Goal: Task Accomplishment & Management: Manage account settings

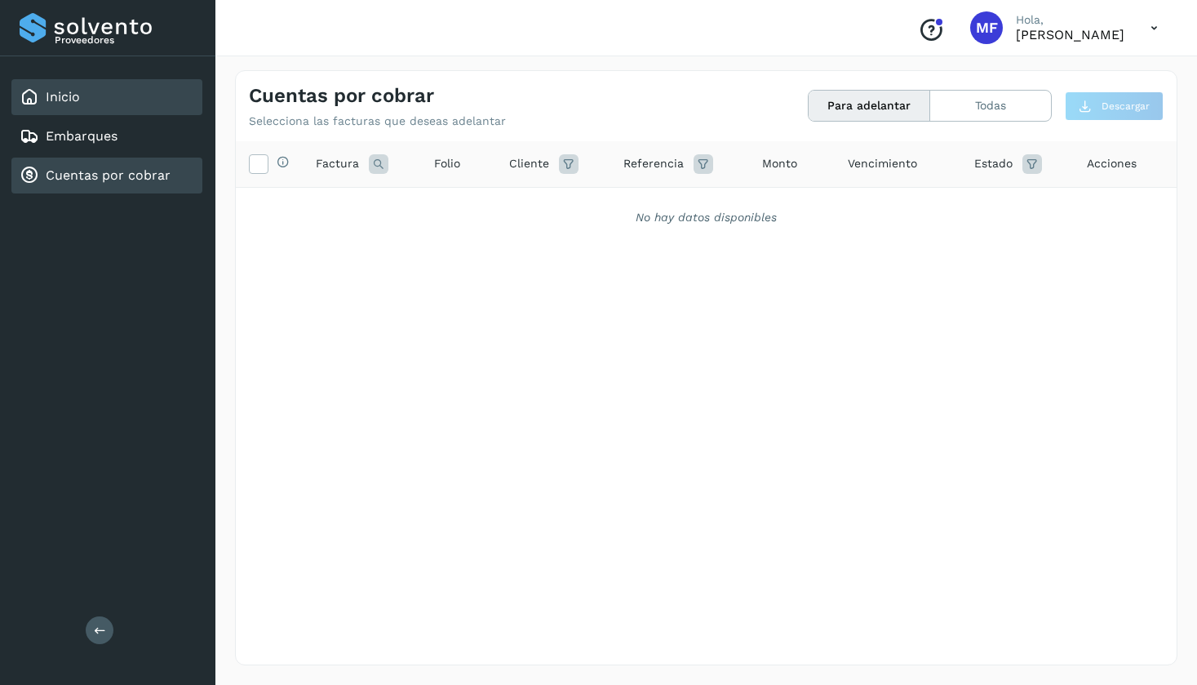
click at [69, 99] on link "Inicio" at bounding box center [63, 97] width 34 height 16
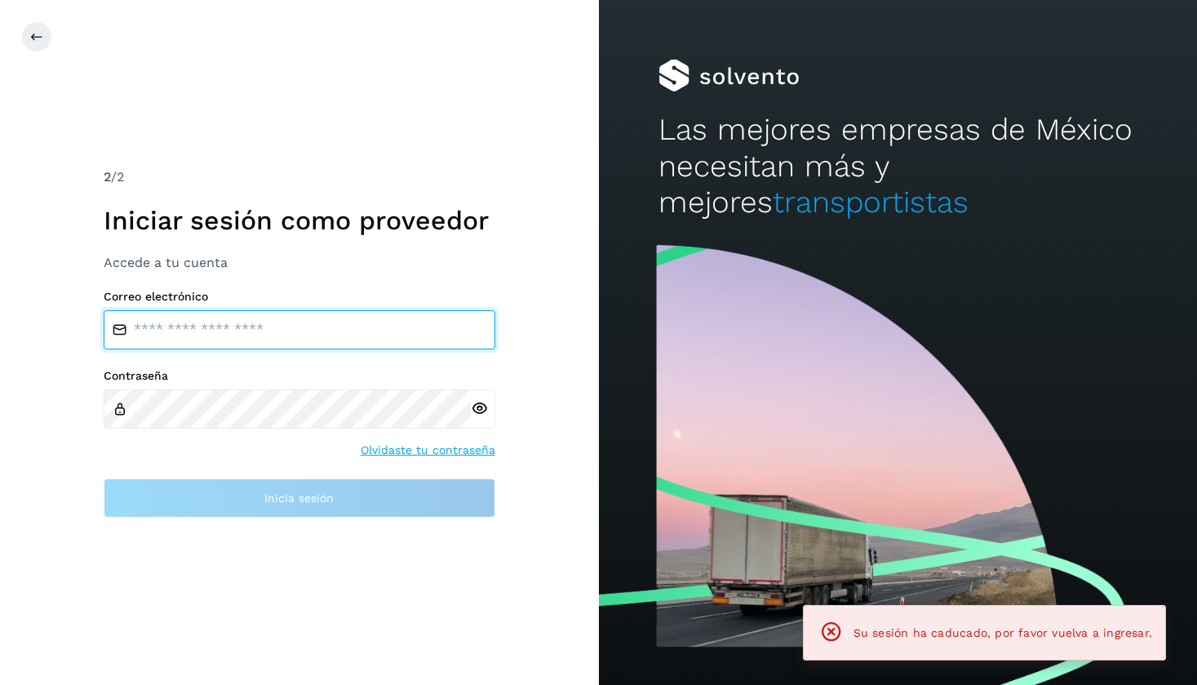
type input "**********"
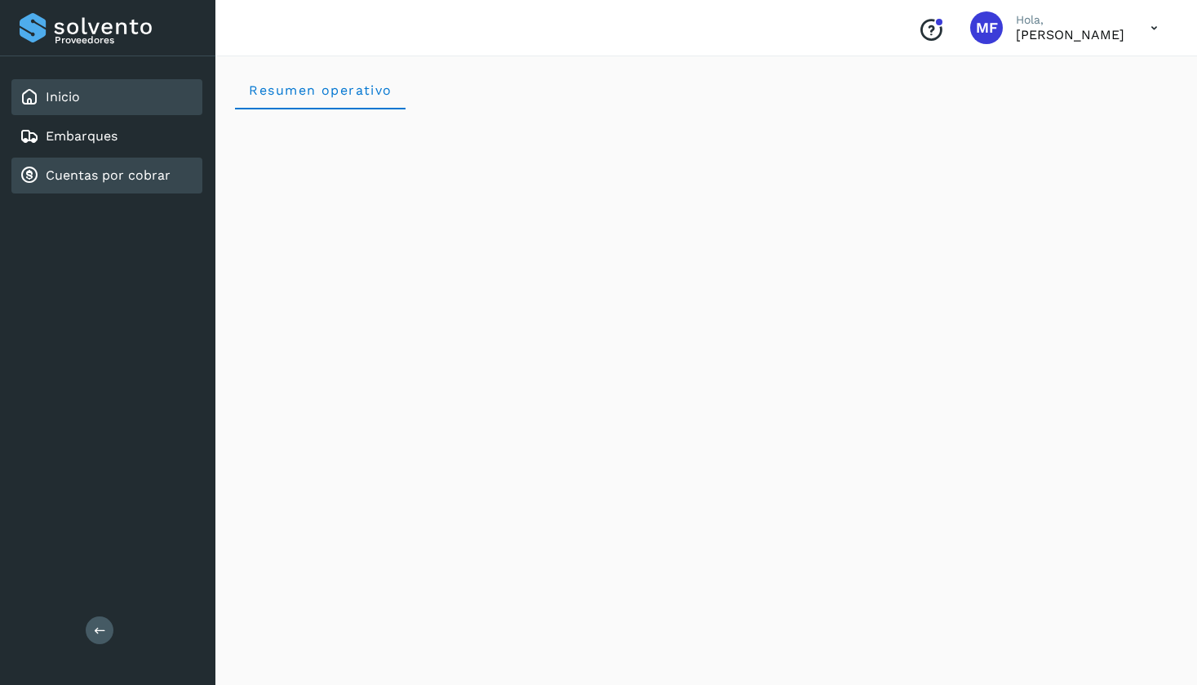
click at [56, 171] on link "Cuentas por cobrar" at bounding box center [108, 175] width 125 height 16
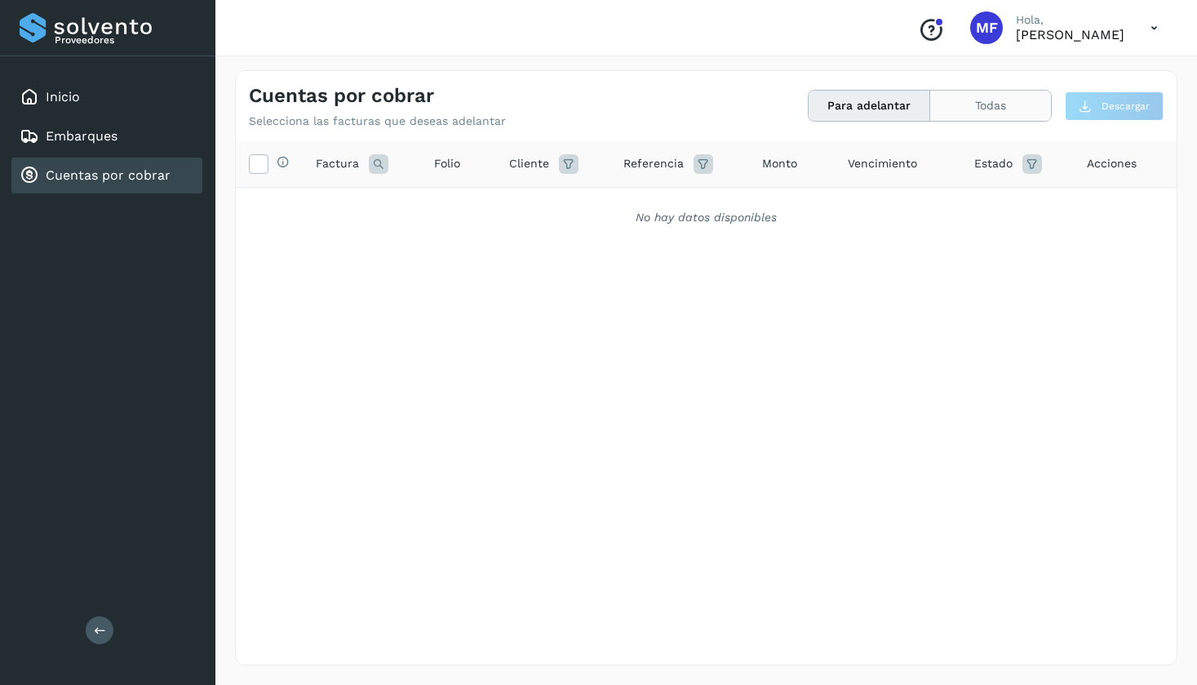
click at [972, 116] on button "Todas" at bounding box center [991, 106] width 121 height 30
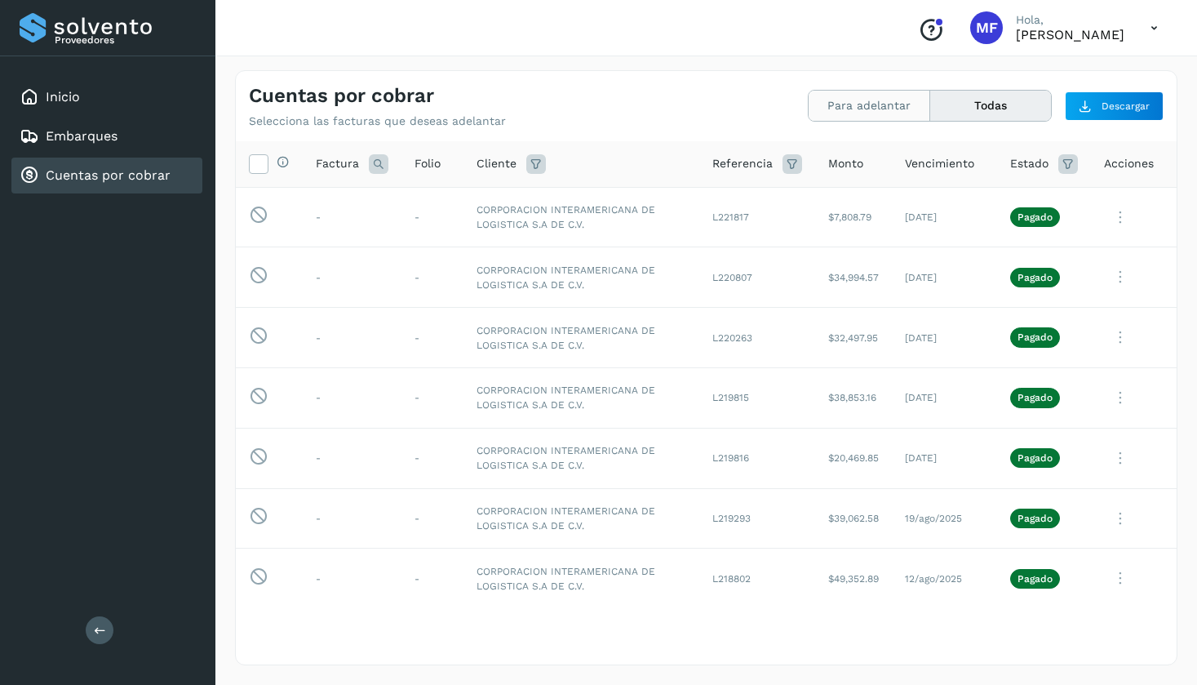
click at [866, 116] on button "Para adelantar" at bounding box center [870, 106] width 122 height 30
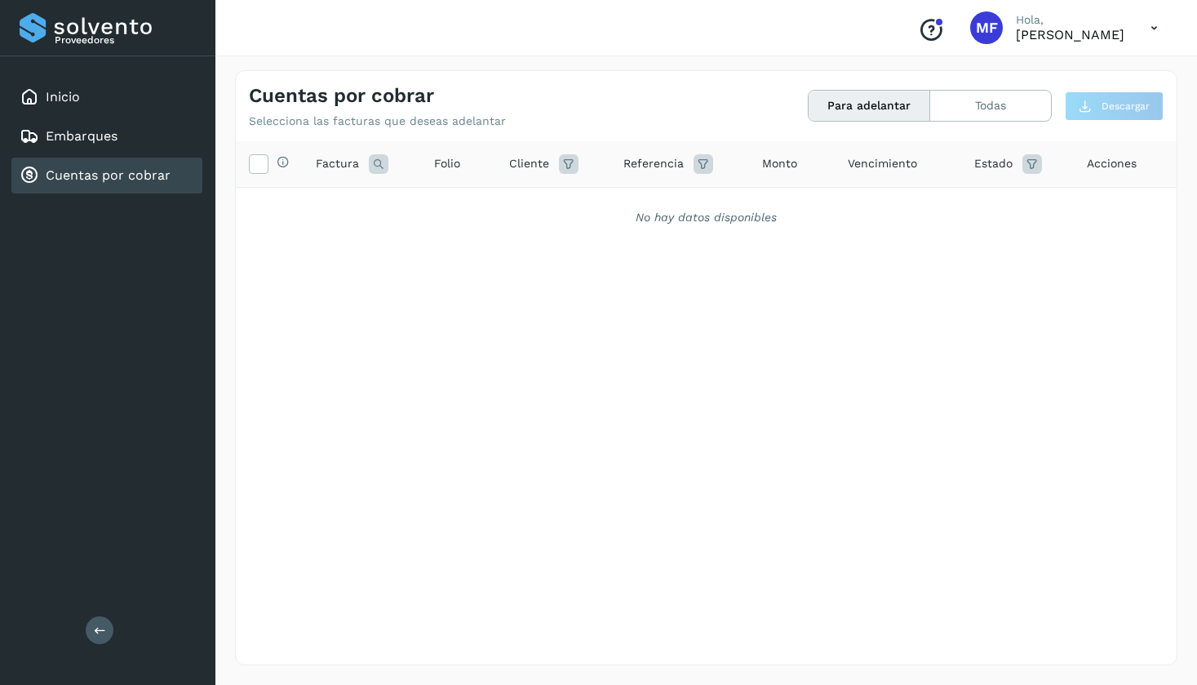
click at [92, 175] on link "Cuentas por cobrar" at bounding box center [108, 175] width 125 height 16
click at [987, 104] on button "Todas" at bounding box center [991, 106] width 121 height 30
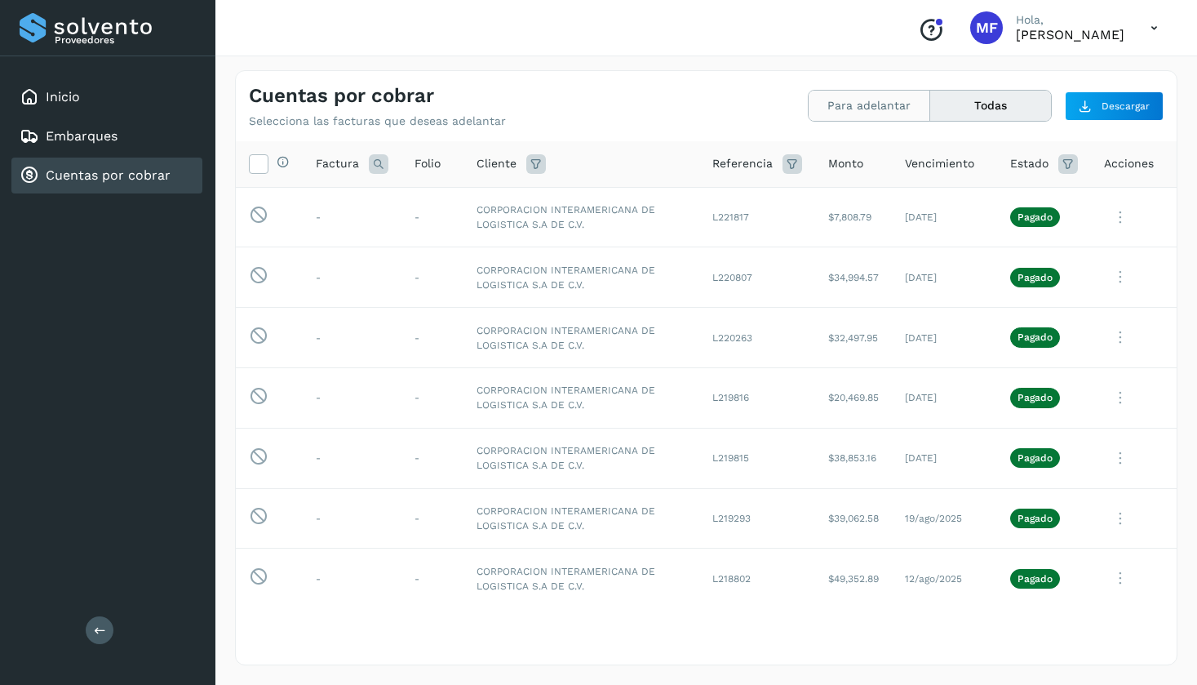
click at [874, 101] on button "Para adelantar" at bounding box center [870, 106] width 122 height 30
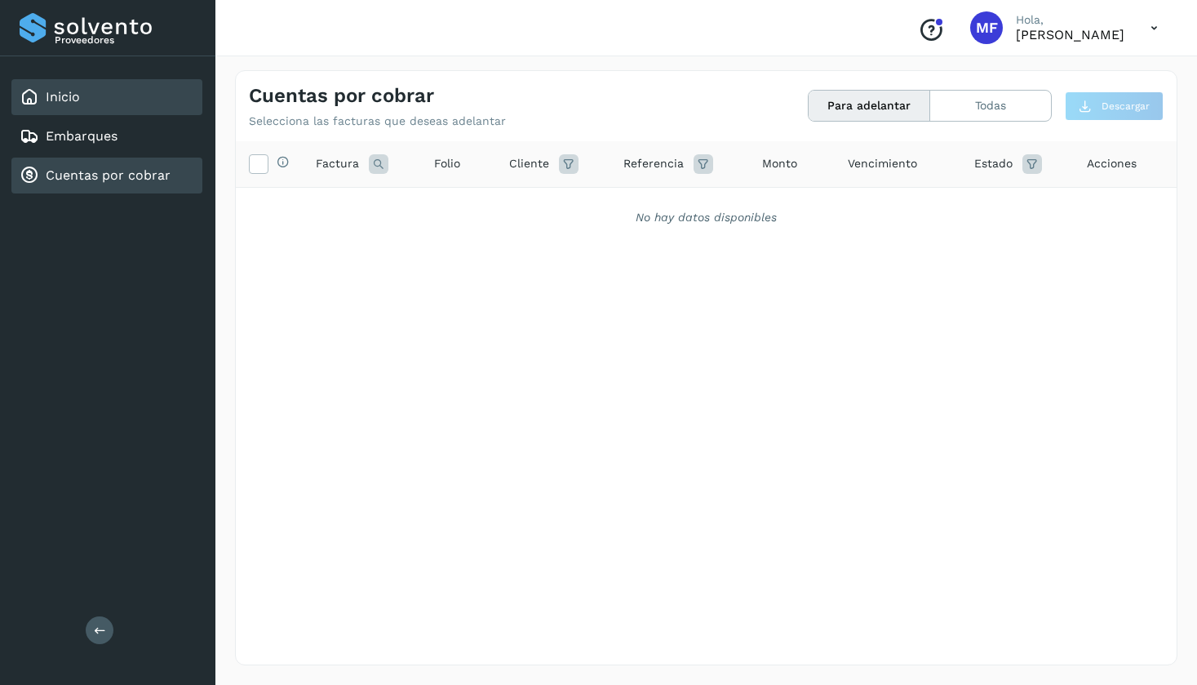
click at [57, 98] on link "Inicio" at bounding box center [63, 97] width 34 height 16
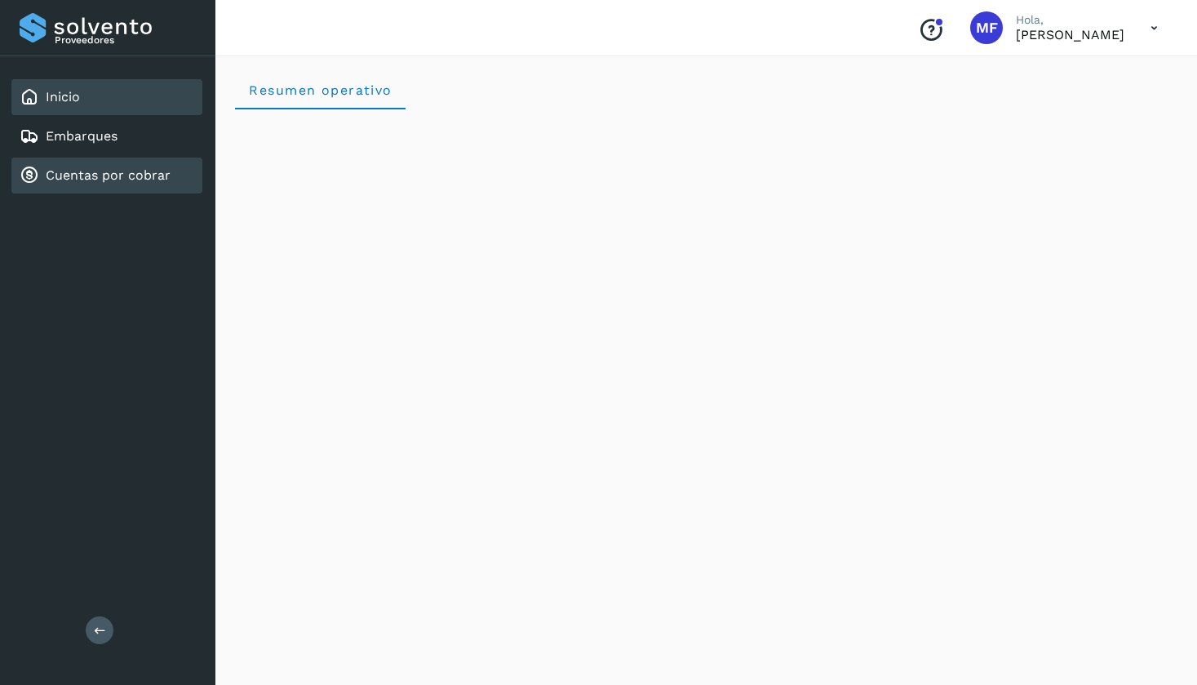
click at [83, 167] on div "Cuentas por cobrar" at bounding box center [95, 176] width 151 height 20
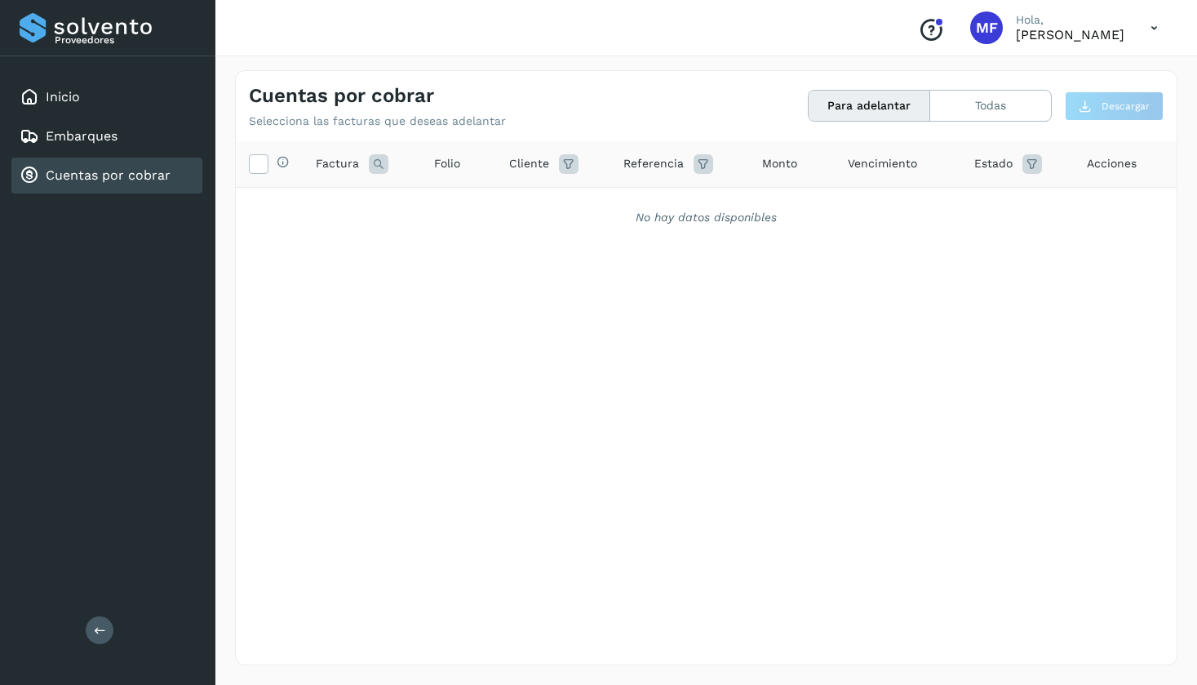
click at [569, 167] on icon at bounding box center [569, 164] width 20 height 20
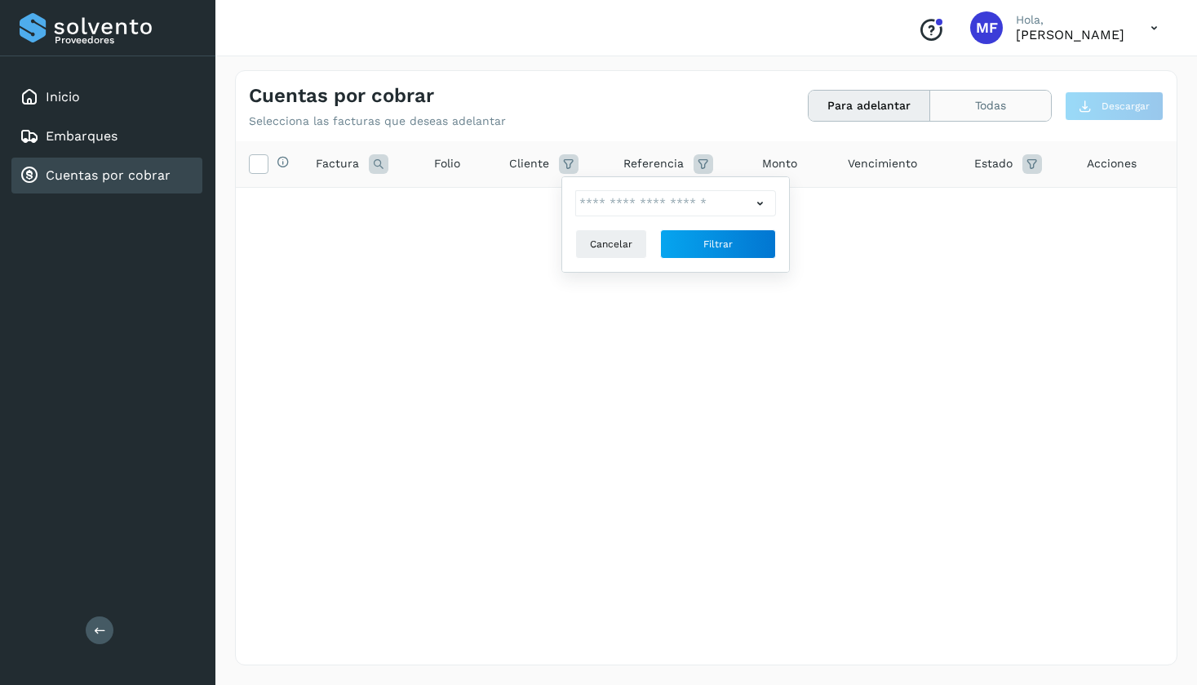
click at [976, 108] on button "Todas" at bounding box center [991, 106] width 121 height 30
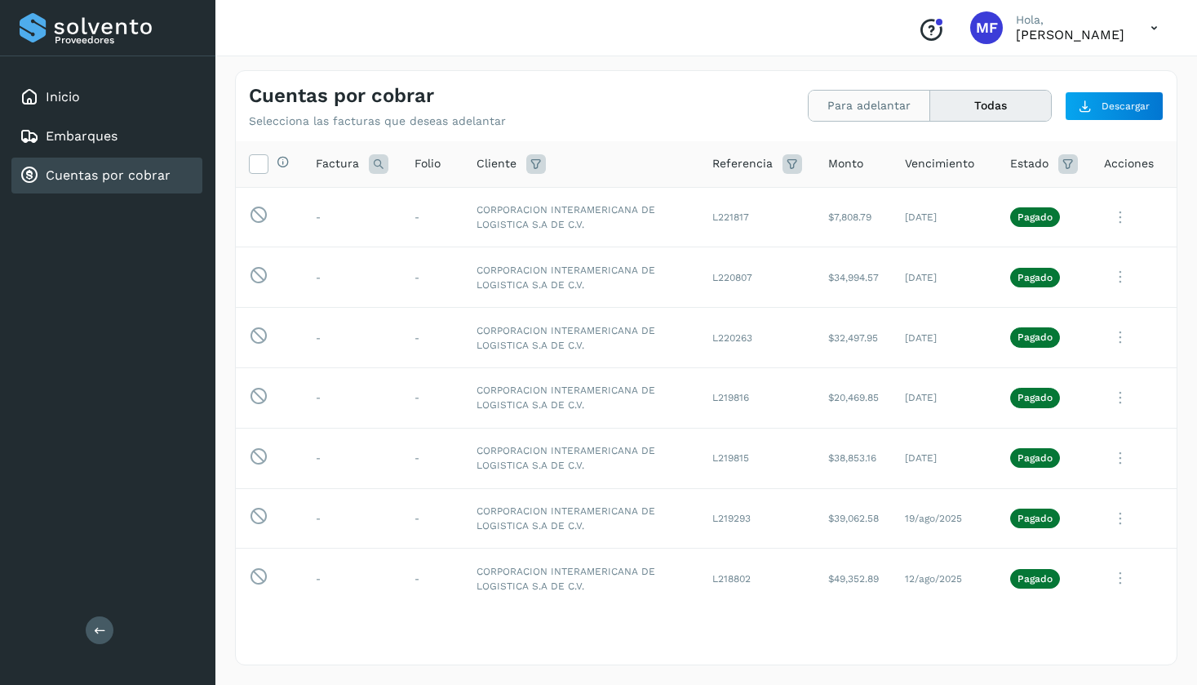
click at [866, 113] on button "Para adelantar" at bounding box center [870, 106] width 122 height 30
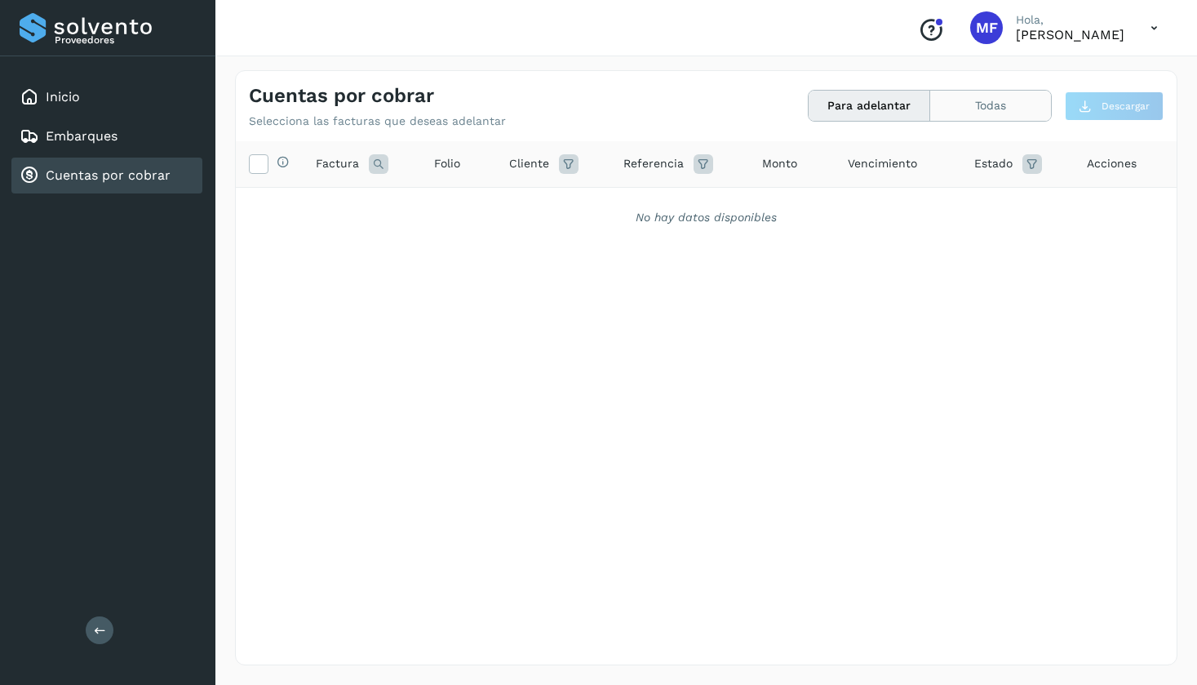
click at [982, 102] on button "Todas" at bounding box center [991, 106] width 121 height 30
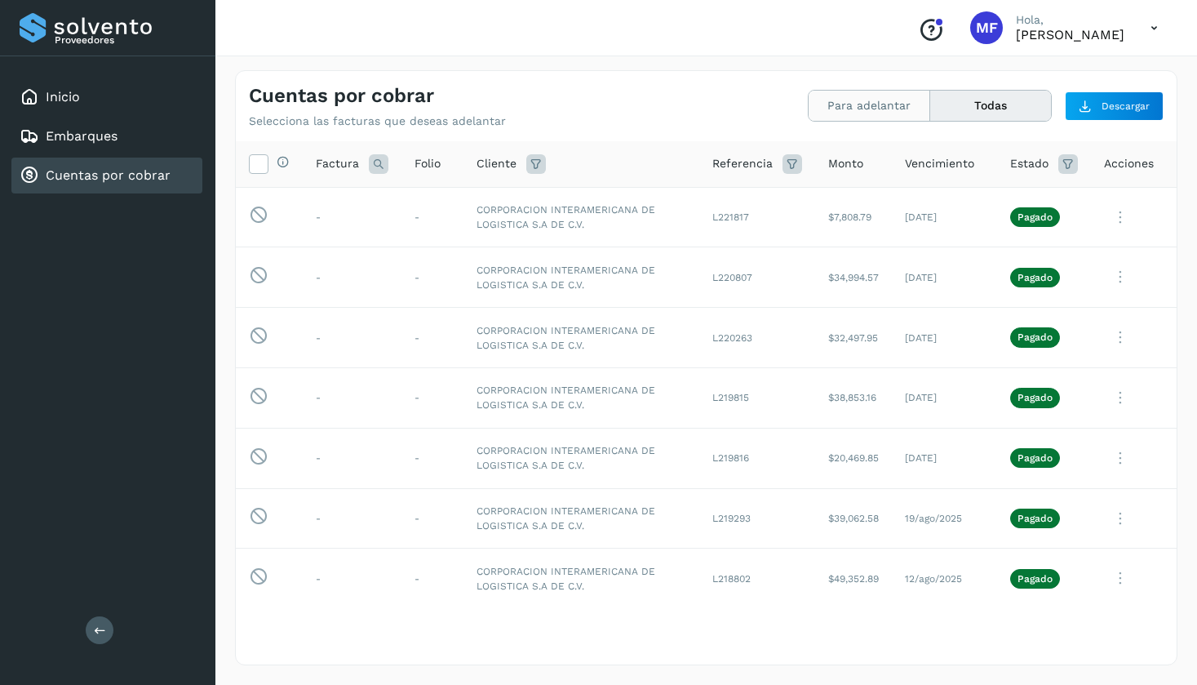
click at [854, 103] on button "Para adelantar" at bounding box center [870, 106] width 122 height 30
